Goal: Navigation & Orientation: Go to known website

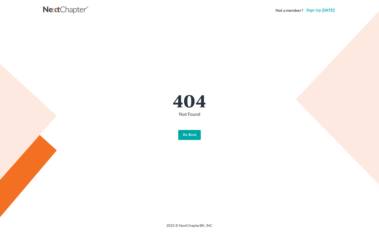
click at [194, 133] on link "Go Back" at bounding box center [189, 135] width 23 height 10
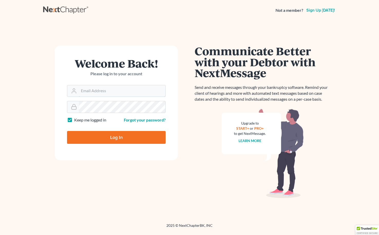
type input "[EMAIL_ADDRESS][DOMAIN_NAME]"
click at [116, 137] on input "Log In" at bounding box center [116, 137] width 99 height 13
type input "Thinking..."
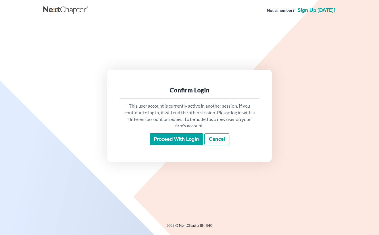
click at [198, 138] on input "Proceed with login" at bounding box center [176, 139] width 53 height 12
